Goal: Check status: Check status

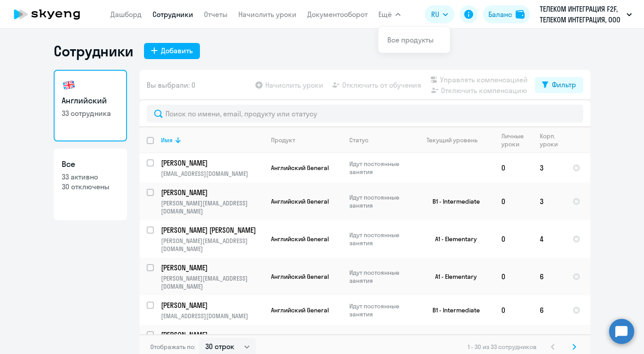
select select "30"
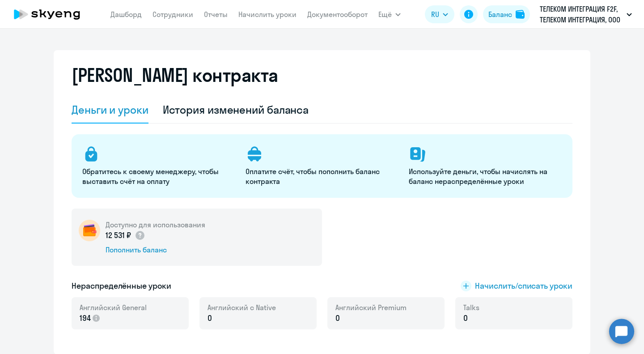
select select "english_adult_not_native_speaker"
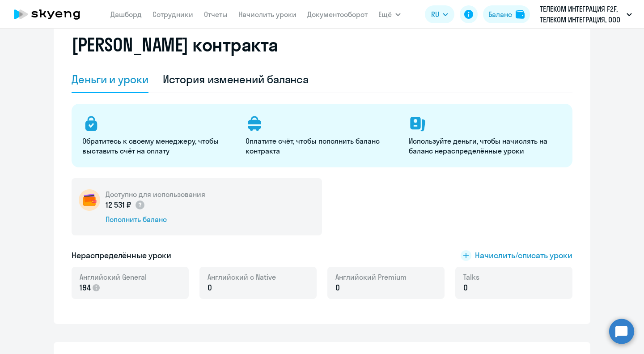
scroll to position [45, 0]
